Goal: Information Seeking & Learning: Learn about a topic

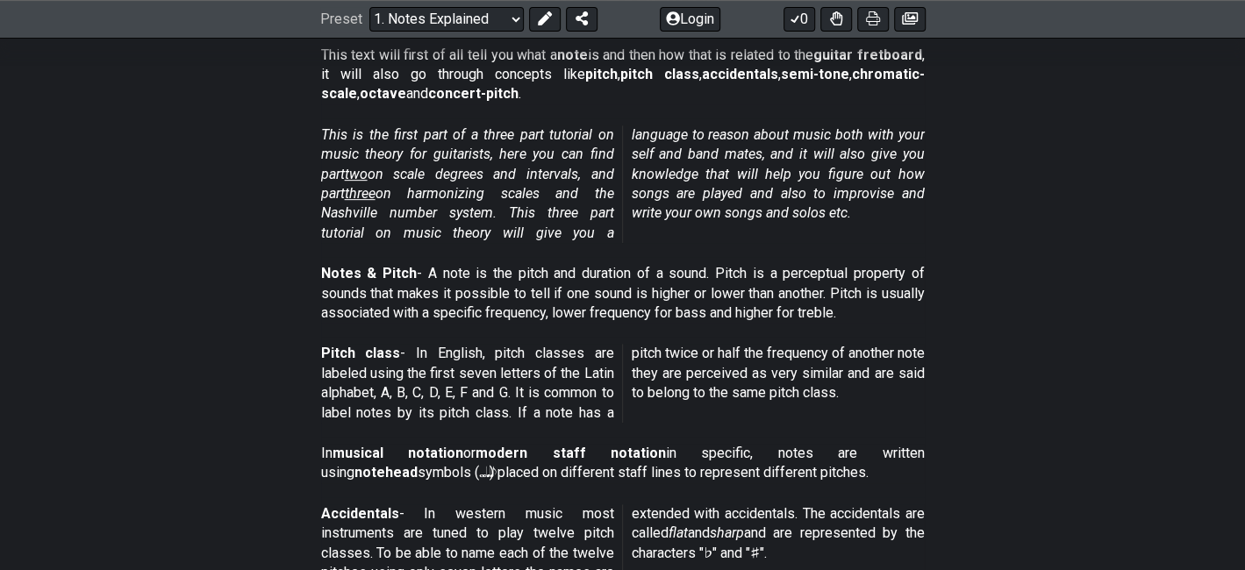
scroll to position [1052, 0]
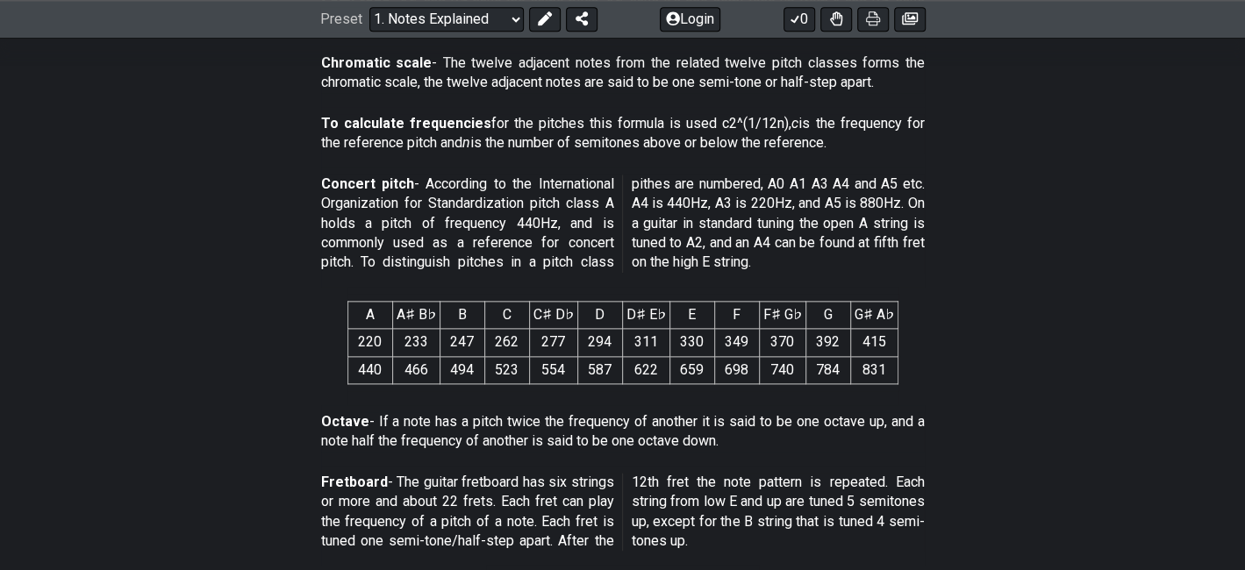
drag, startPoint x: 393, startPoint y: 430, endPoint x: 766, endPoint y: 429, distance: 372.8
click at [766, 429] on p "Octave - If a note has a pitch twice the frequency of another it is said to be …" at bounding box center [622, 431] width 603 height 39
drag, startPoint x: 744, startPoint y: 438, endPoint x: 438, endPoint y: 418, distance: 306.7
click at [447, 418] on p "Octave - If a note has a pitch twice the frequency of another it is said to be …" at bounding box center [622, 431] width 603 height 39
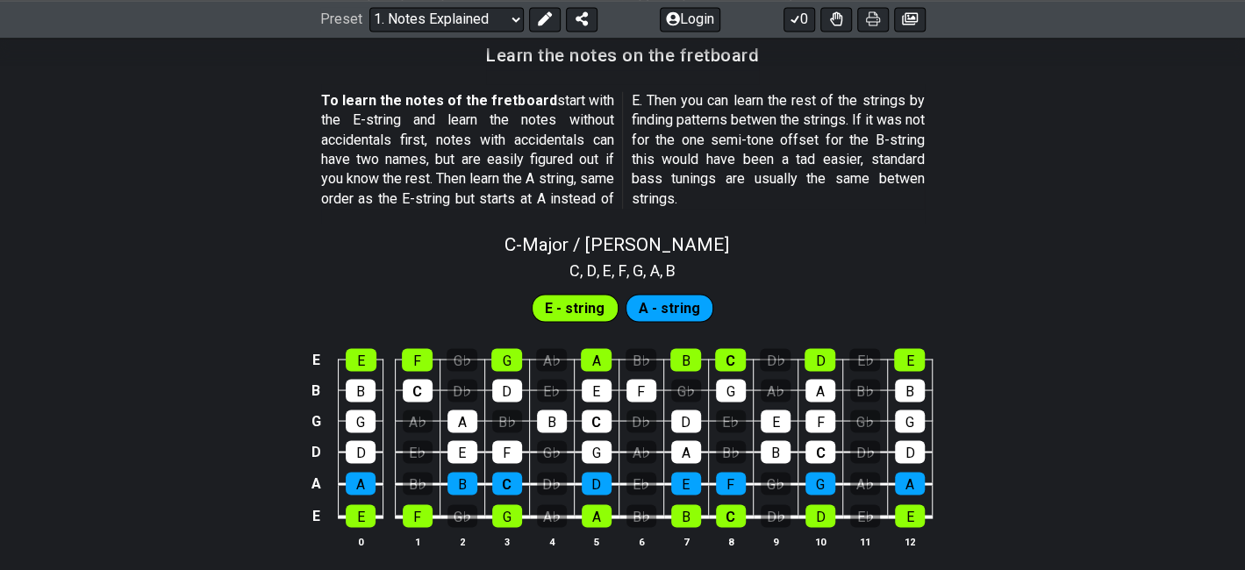
scroll to position [1666, 0]
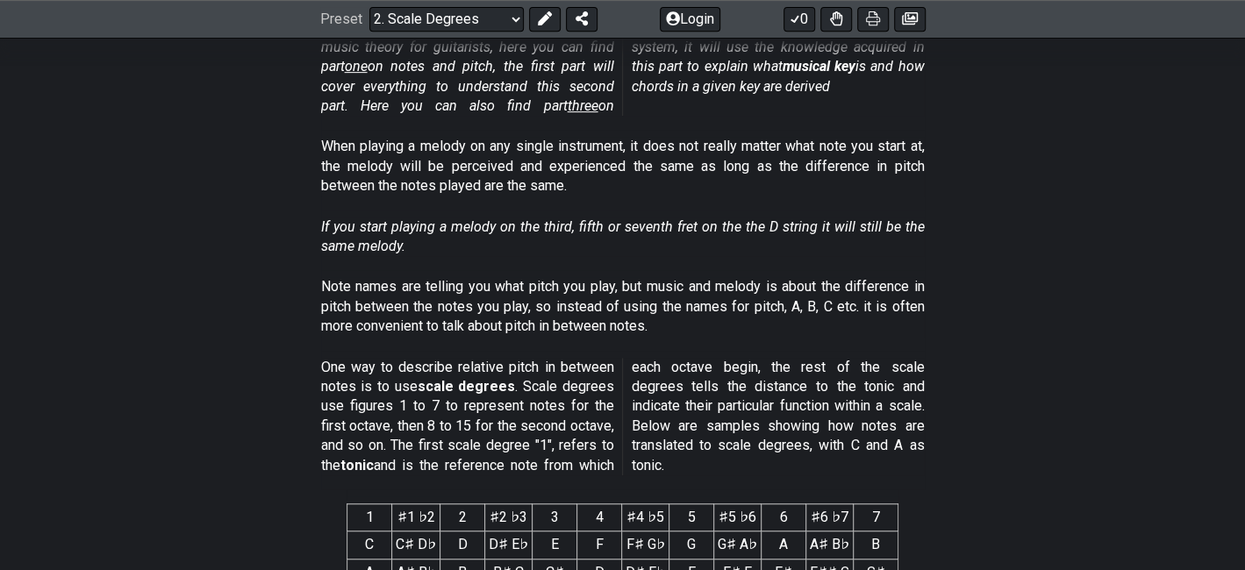
scroll to position [614, 0]
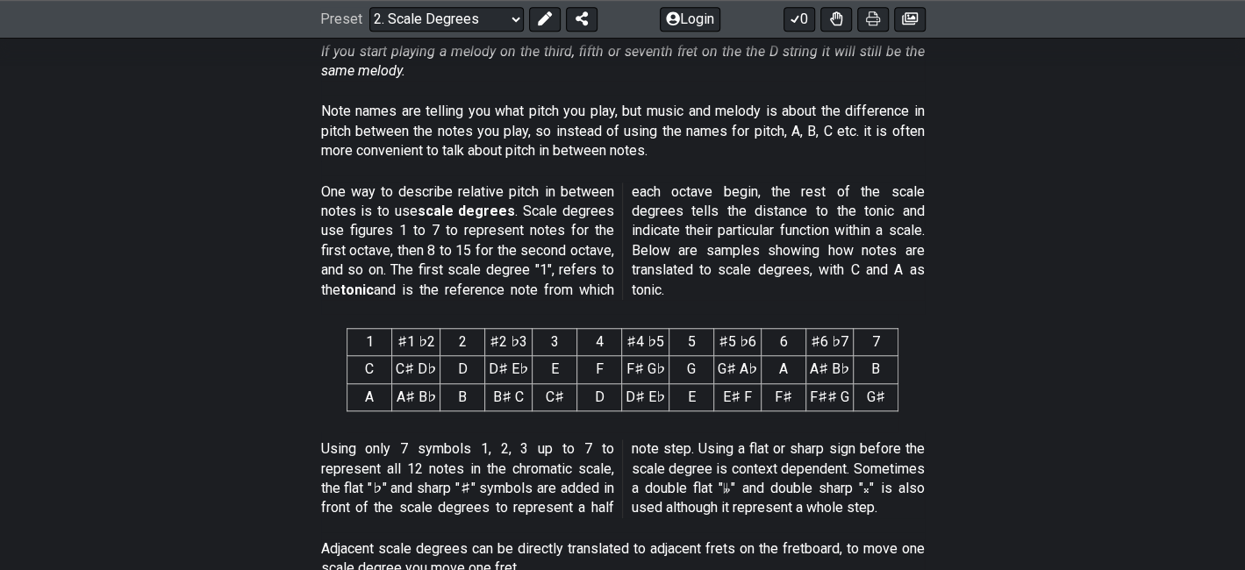
drag, startPoint x: 420, startPoint y: 367, endPoint x: 531, endPoint y: 404, distance: 117.3
click at [531, 404] on tbody "C C♯ D♭ D D♯ E♭ E F F♯ G♭ G G♯ A♭ A A♯ B♭ B A A♯ B♭ B B♯ C C♯ D D♯ E♭ E E♯ F F♯…" at bounding box center [622, 383] width 551 height 55
click at [526, 438] on div "Using only 7 symbols 1, 2, 3 up to 7 to represent all 12 notes in the chromatic…" at bounding box center [622, 482] width 603 height 100
drag, startPoint x: 446, startPoint y: 443, endPoint x: 589, endPoint y: 441, distance: 143.0
click at [589, 441] on p "Using only 7 symbols 1, 2, 3 up to 7 to represent all 12 notes in the chromatic…" at bounding box center [622, 478] width 603 height 79
